Goal: Task Accomplishment & Management: Use online tool/utility

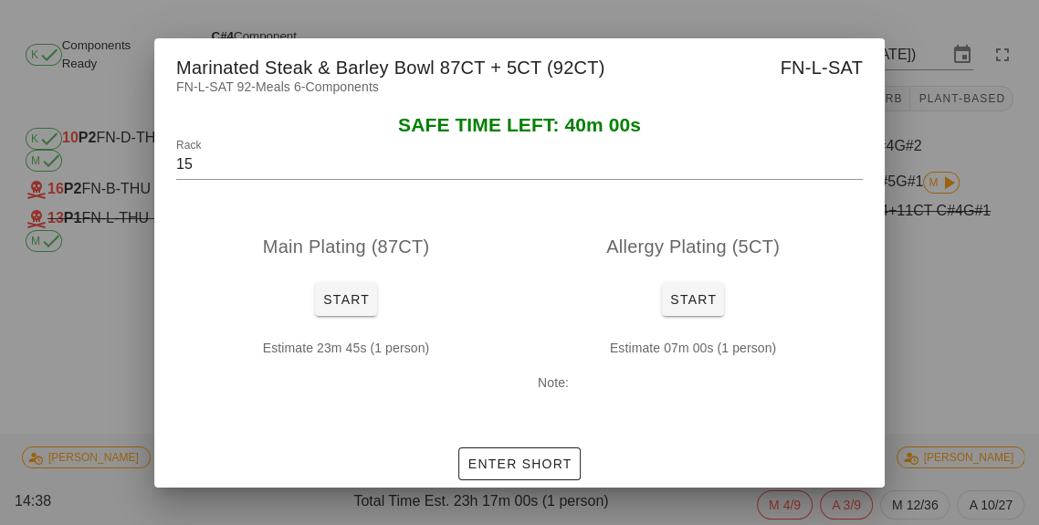
click at [977, 351] on div at bounding box center [519, 262] width 1039 height 525
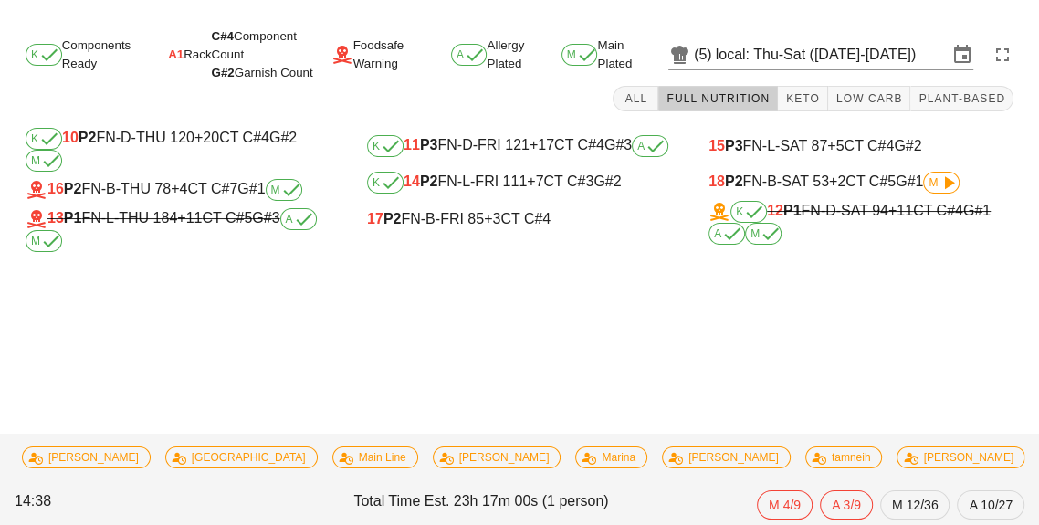
click at [953, 184] on icon at bounding box center [949, 183] width 22 height 22
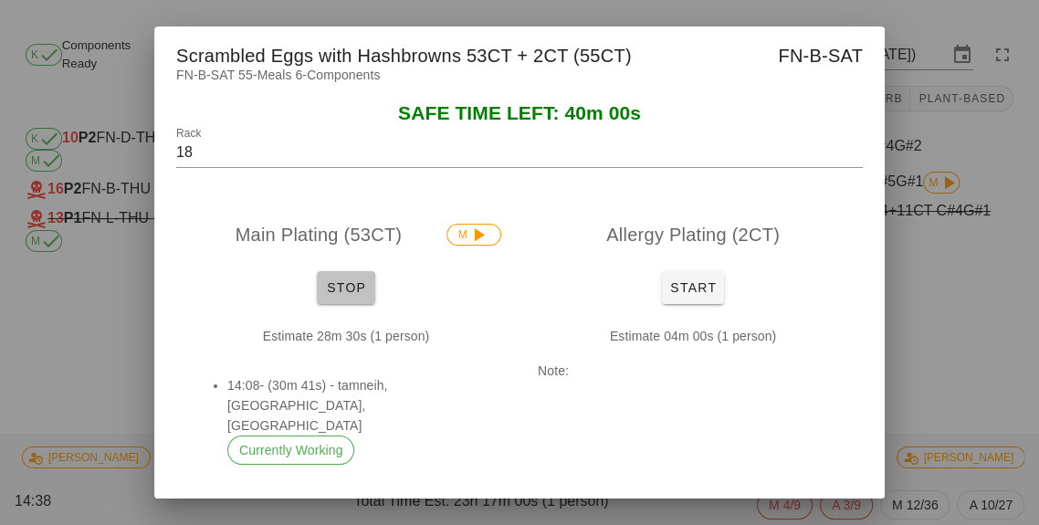
click at [354, 304] on button "Stop" at bounding box center [346, 287] width 58 height 33
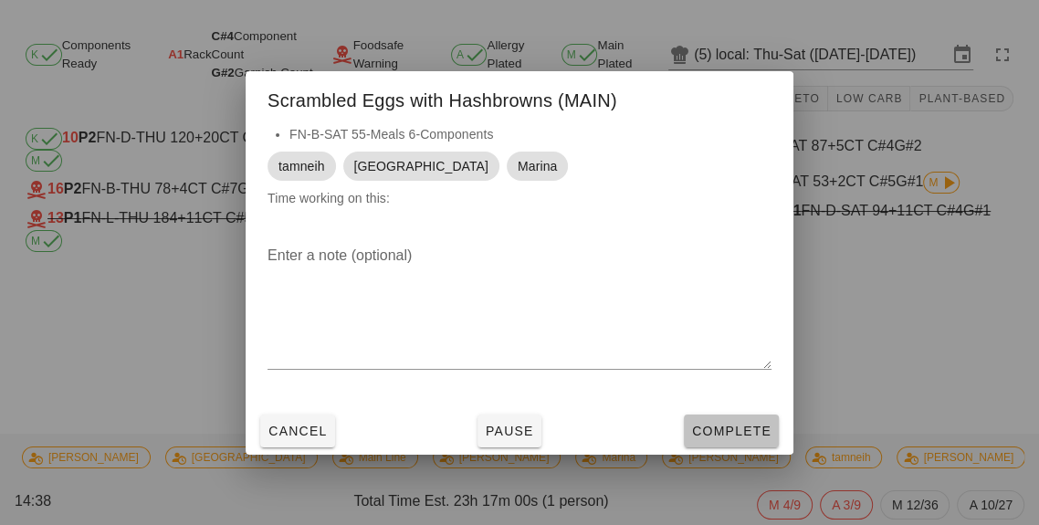
click at [743, 438] on span "Complete" at bounding box center [731, 431] width 80 height 15
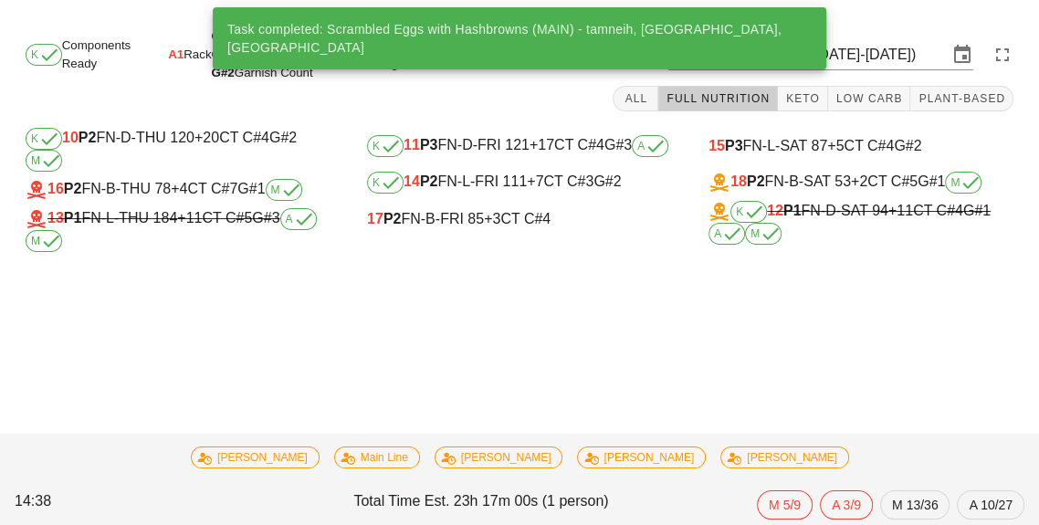
click at [180, 190] on span "+4" at bounding box center [179, 189] width 16 height 16
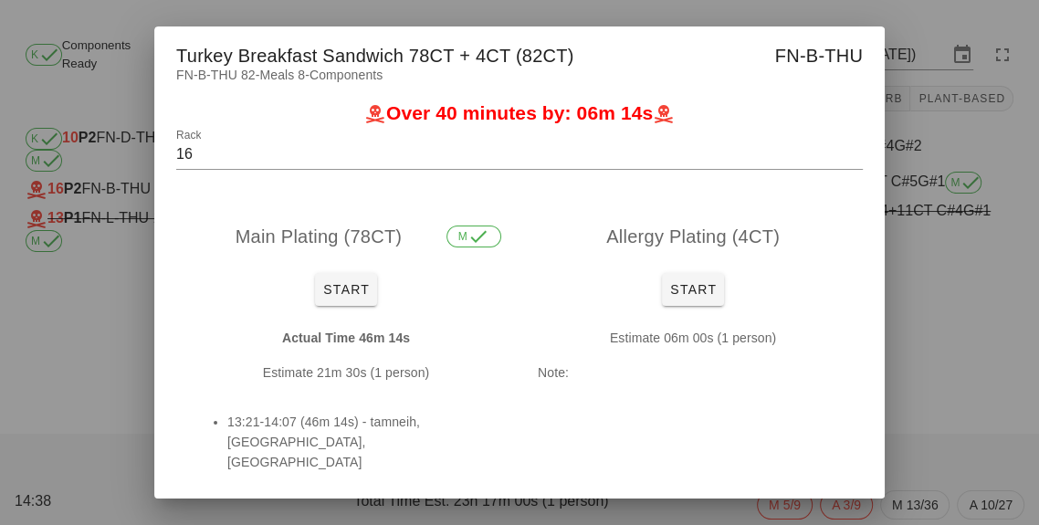
click at [969, 398] on div at bounding box center [519, 262] width 1039 height 525
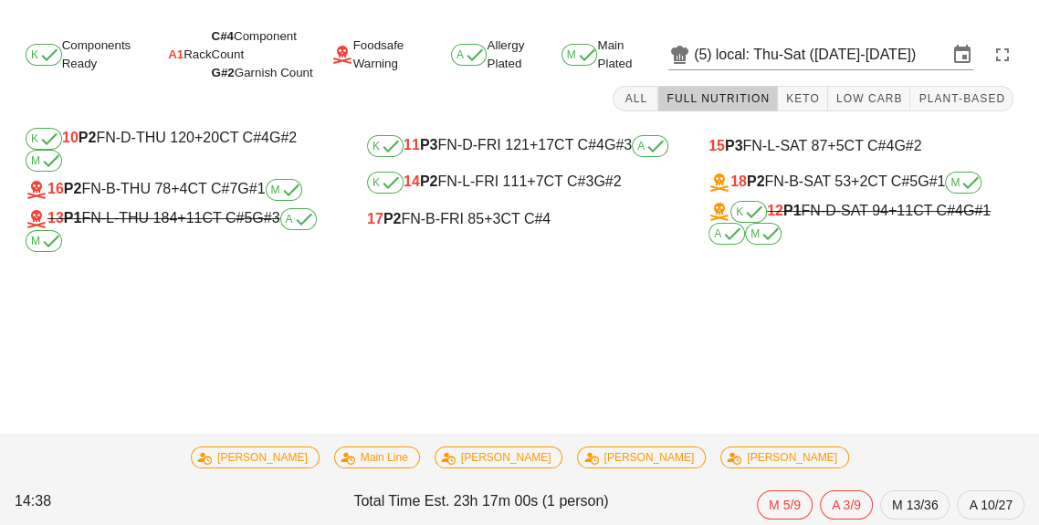
click at [440, 223] on div "17 P2 FN-B-FRI 85 +3 CT C#4" at bounding box center [519, 219] width 305 height 16
type input "17"
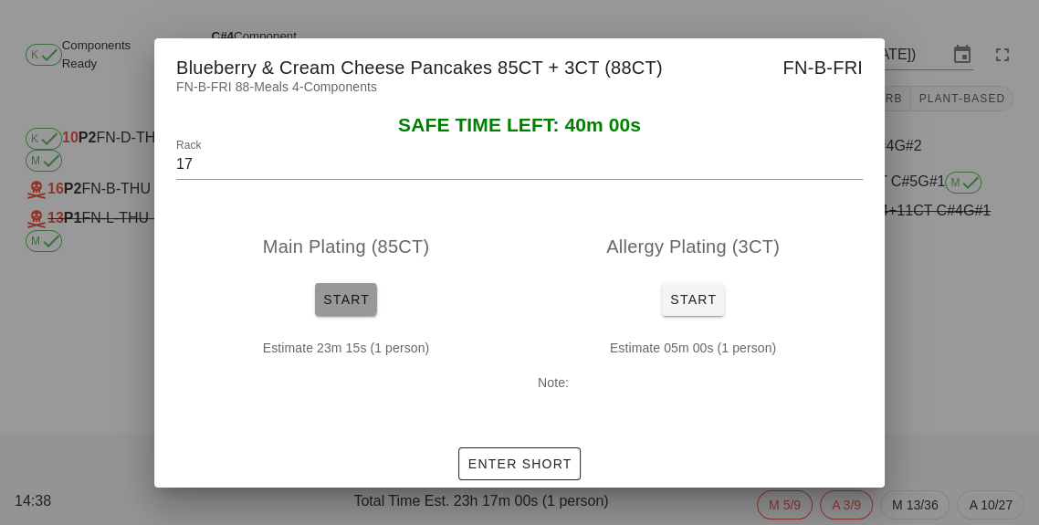
click at [338, 307] on span "Start" at bounding box center [345, 299] width 47 height 15
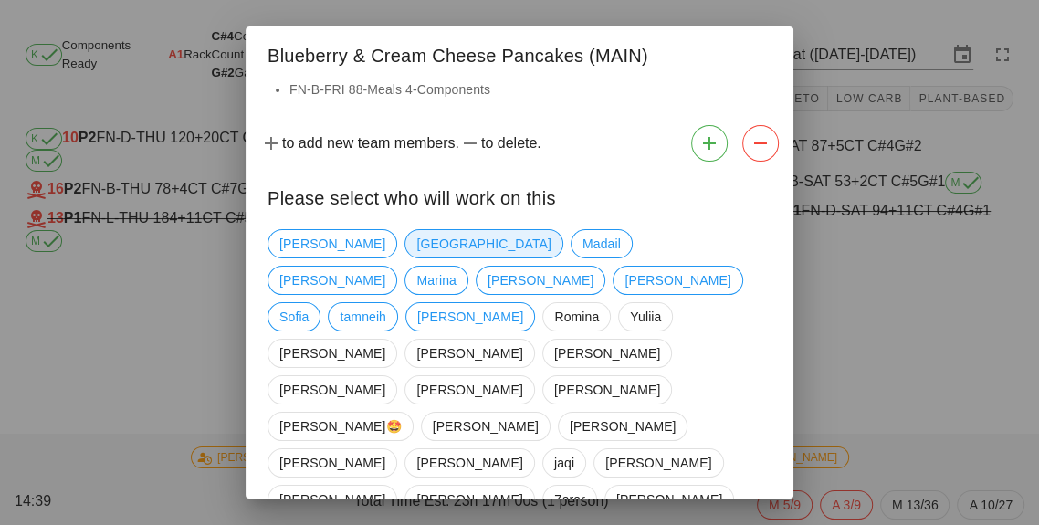
click at [416, 252] on span "[GEOGRAPHIC_DATA]" at bounding box center [483, 243] width 134 height 27
click at [360, 303] on span "tamneih" at bounding box center [363, 316] width 47 height 27
